Goal: Task Accomplishment & Management: Manage account settings

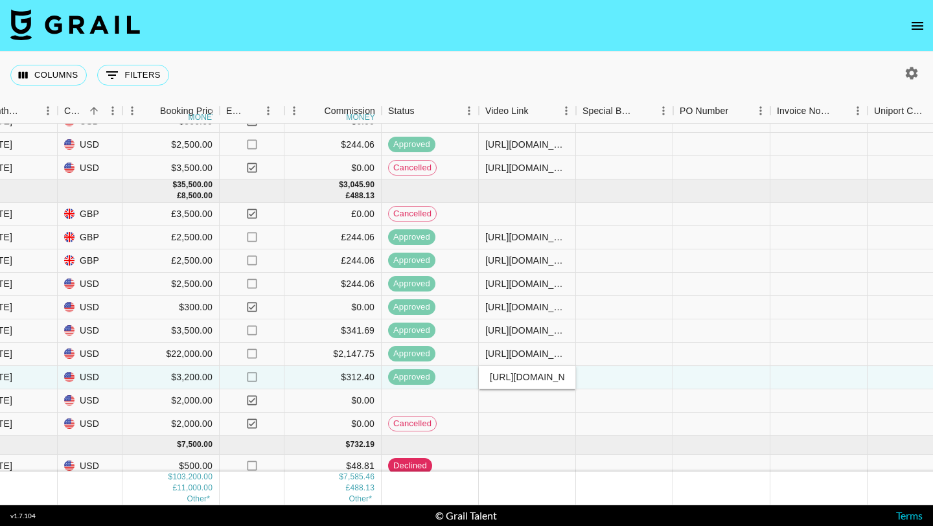
scroll to position [219, 746]
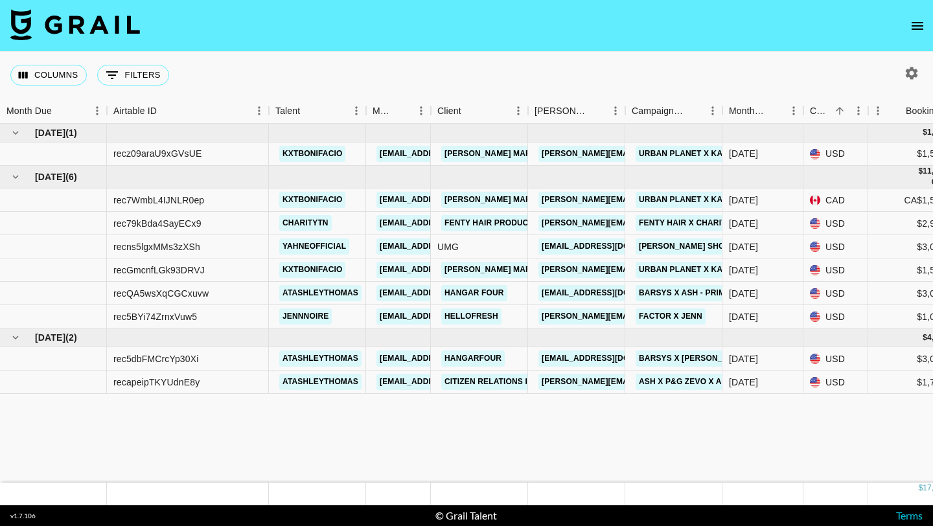
click at [911, 73] on icon "button" at bounding box center [912, 73] width 16 height 16
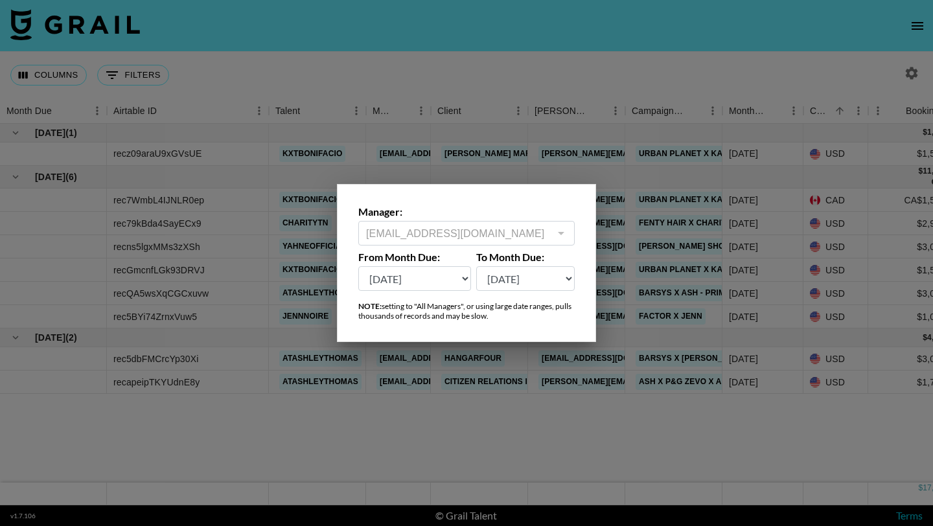
click at [441, 276] on select "[DATE] Sep '[DATE] [DATE] '[DATE] May '[DATE] Mar '[DATE] Jan '[DATE] Nov '[DAT…" at bounding box center [414, 278] width 113 height 25
select select "[DATE]"
click at [358, 266] on select "[DATE] Sep '[DATE] [DATE] '[DATE] May '[DATE] Mar '[DATE] Jan '[DATE] Nov '[DAT…" at bounding box center [414, 278] width 113 height 25
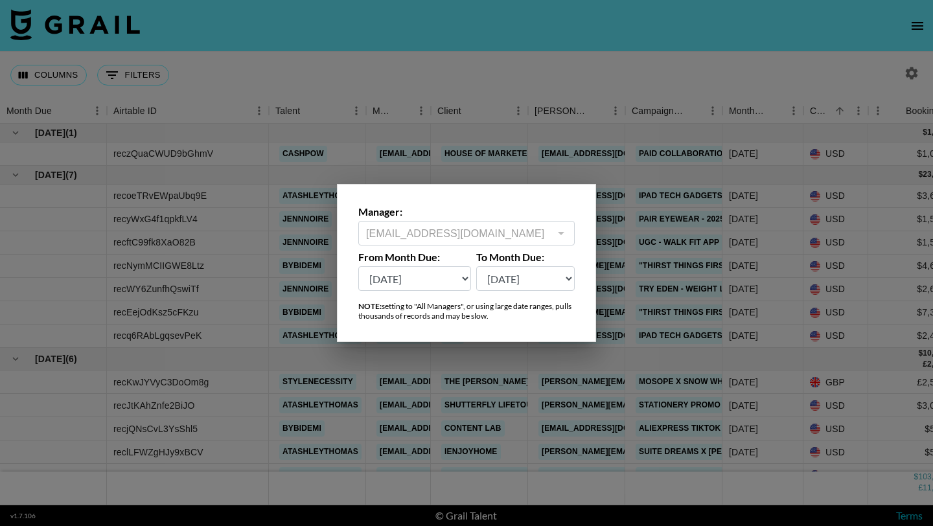
click at [681, 225] on div at bounding box center [466, 263] width 933 height 526
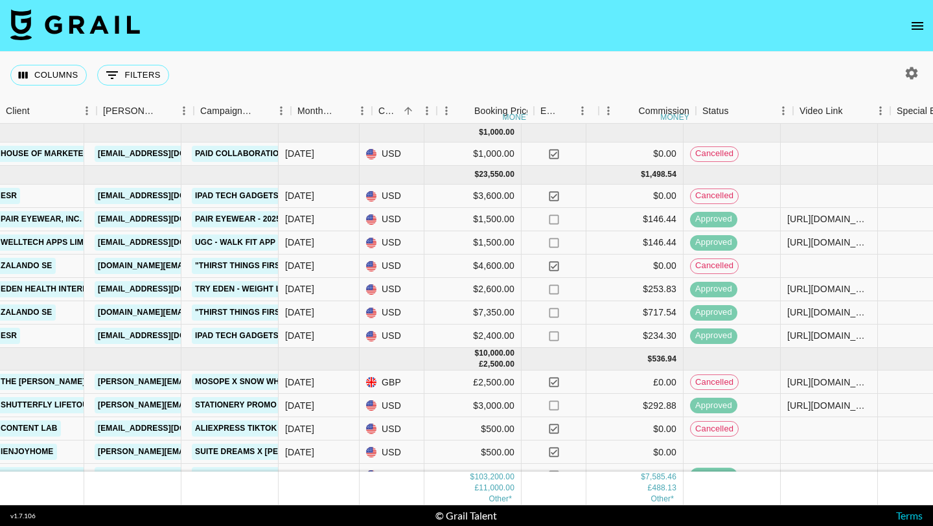
scroll to position [0, 469]
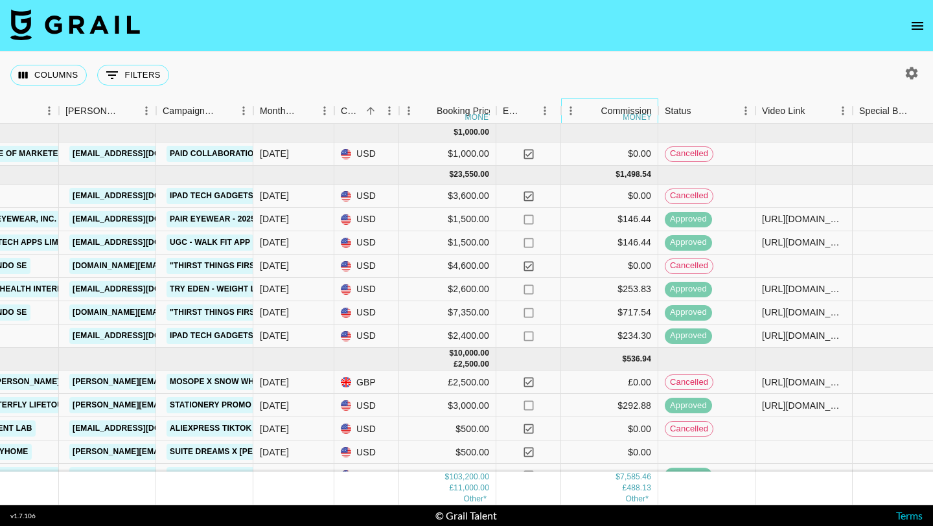
click at [632, 115] on div "money" at bounding box center [637, 117] width 29 height 8
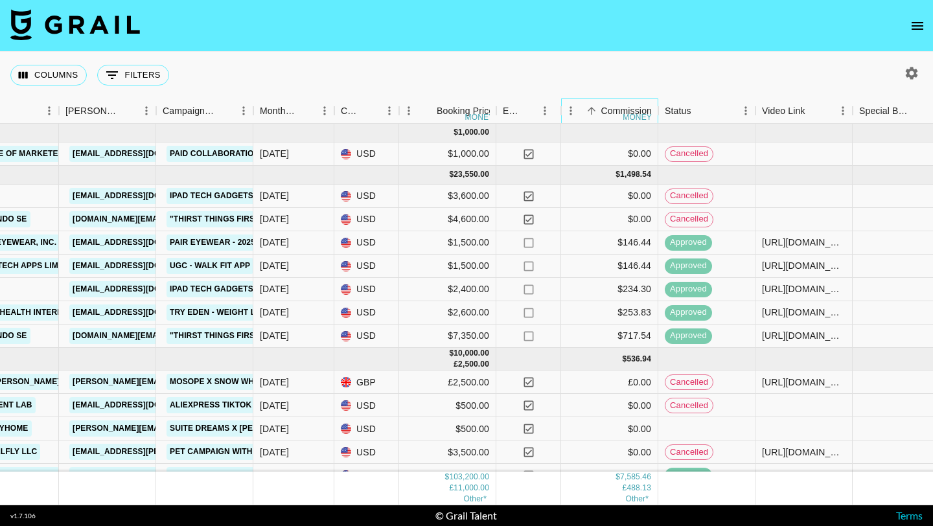
click at [632, 115] on div "money" at bounding box center [637, 117] width 29 height 8
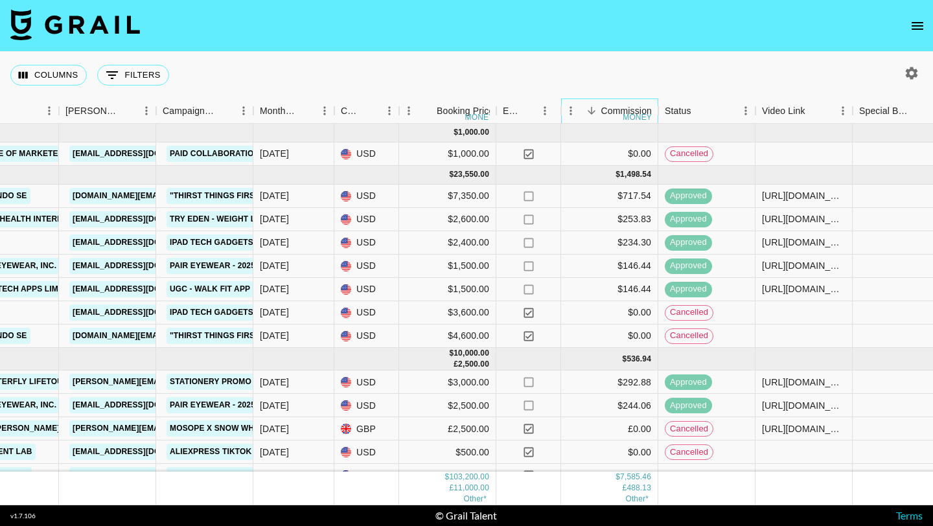
click at [632, 115] on div "money" at bounding box center [637, 117] width 29 height 8
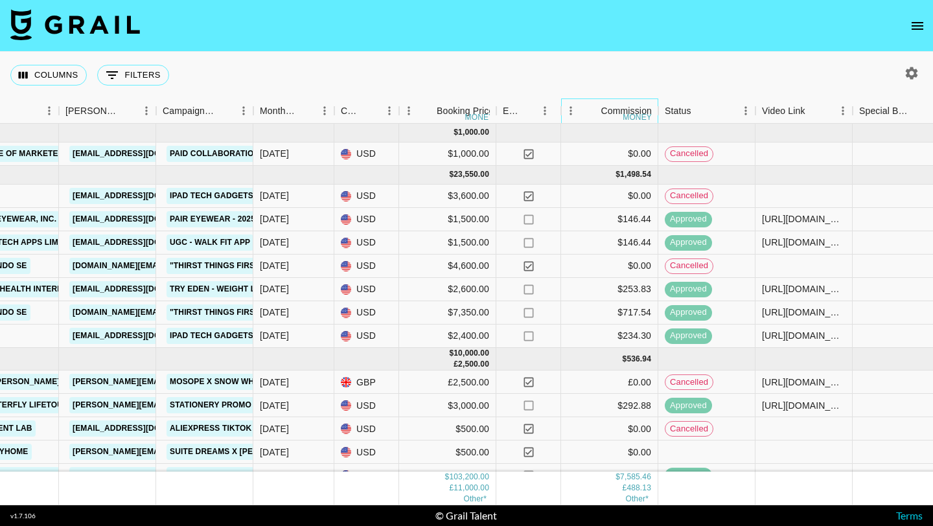
click at [632, 115] on div "money" at bounding box center [637, 117] width 29 height 8
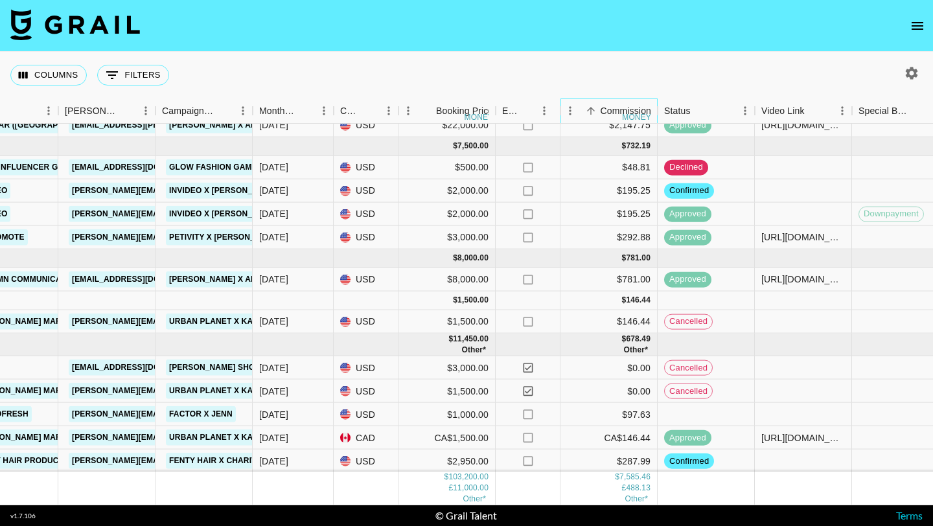
scroll to position [0, 470]
